Goal: Task Accomplishment & Management: Use online tool/utility

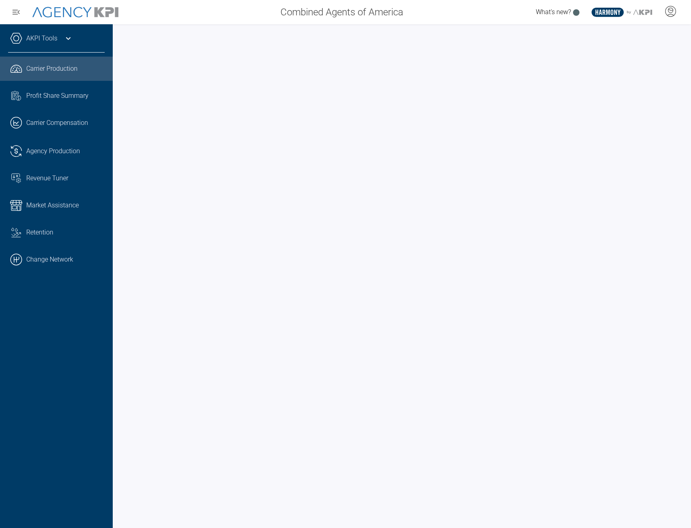
click at [58, 44] on div "AKPI Tools" at bounding box center [56, 42] width 97 height 20
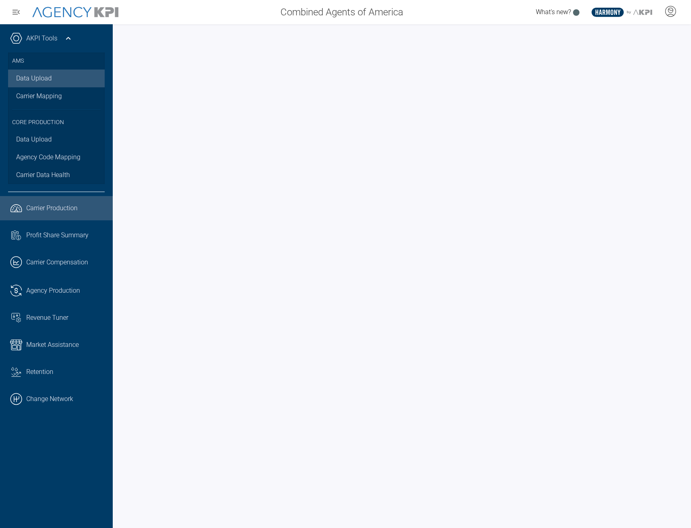
click at [40, 85] on link "Data Upload" at bounding box center [56, 79] width 97 height 18
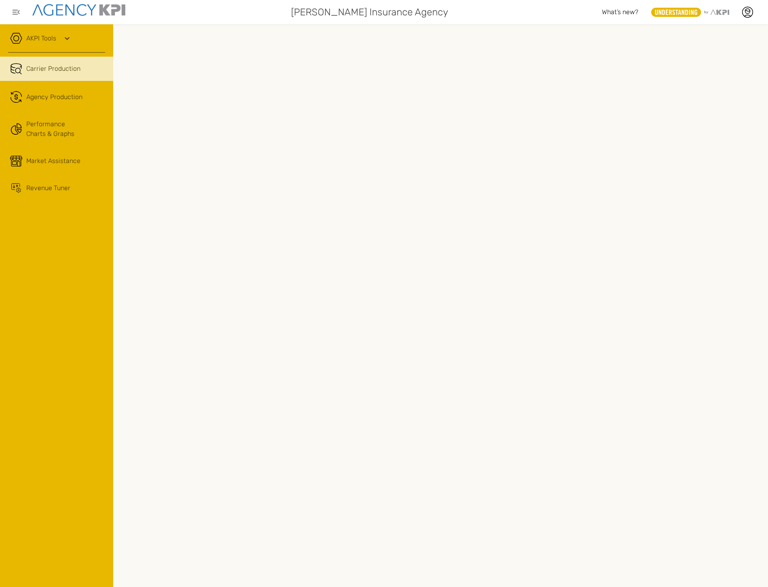
click at [59, 35] on div "AKPI Tools" at bounding box center [56, 42] width 97 height 20
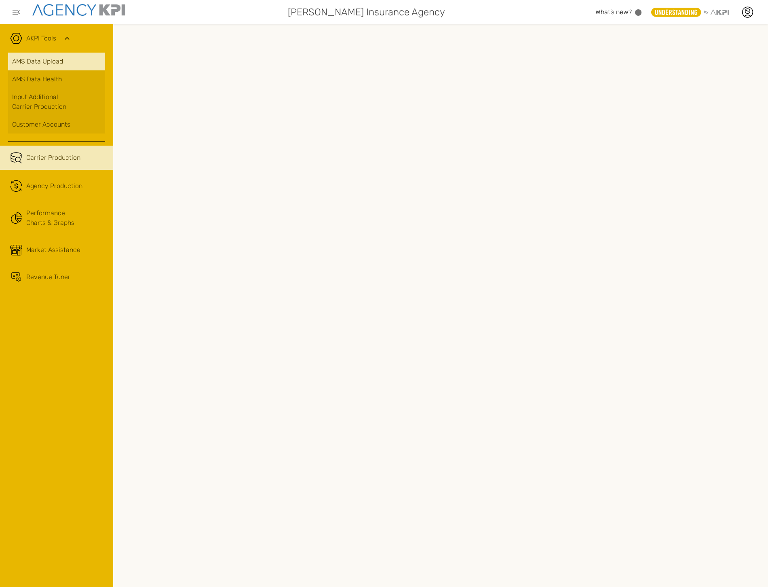
click at [53, 66] on link "AMS Data Upload" at bounding box center [56, 62] width 97 height 18
